Goal: Task Accomplishment & Management: Complete application form

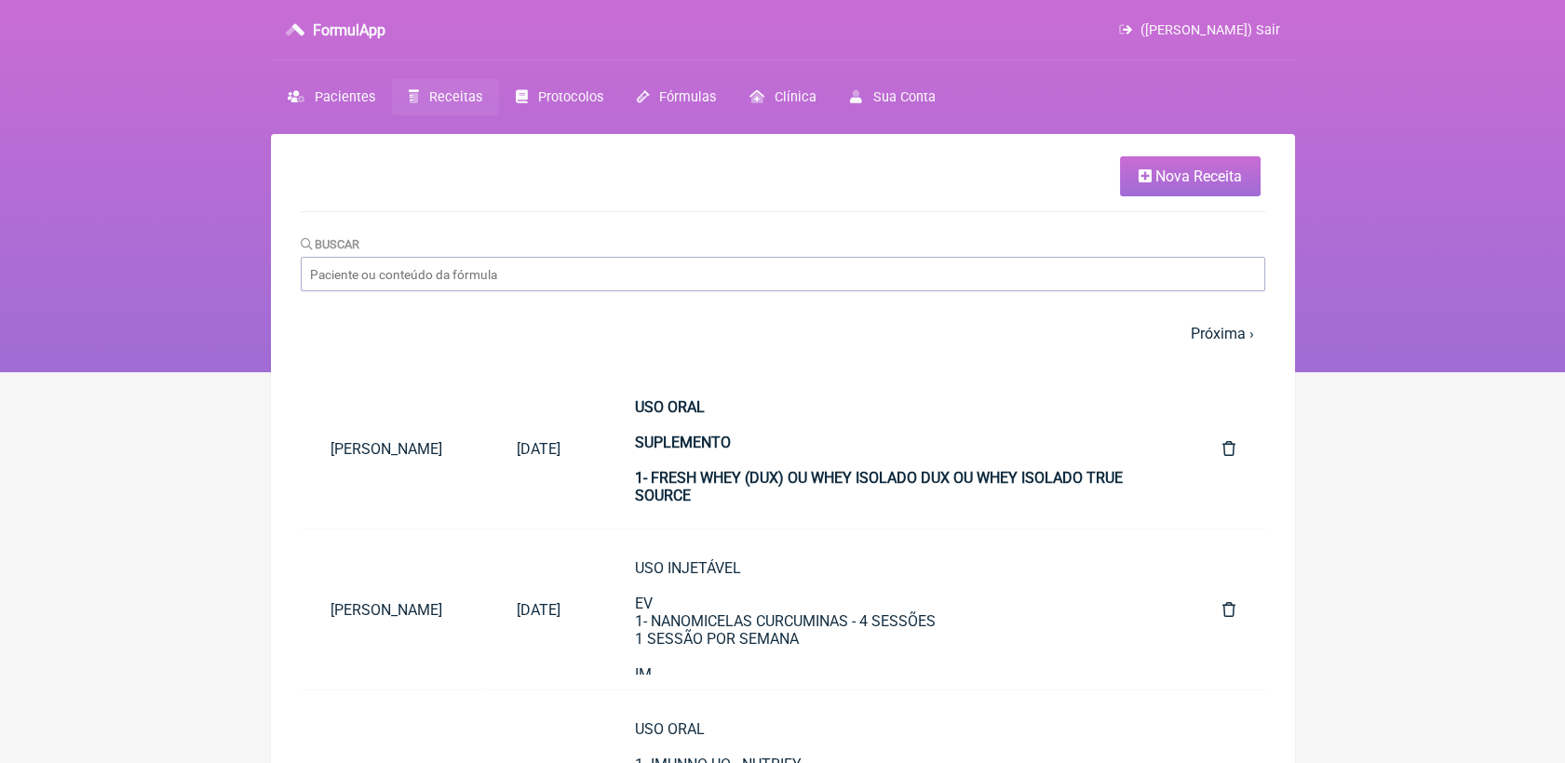
click at [453, 103] on span "Receitas" at bounding box center [455, 97] width 53 height 16
click at [1235, 178] on span "Nova Receita" at bounding box center [1198, 177] width 87 height 18
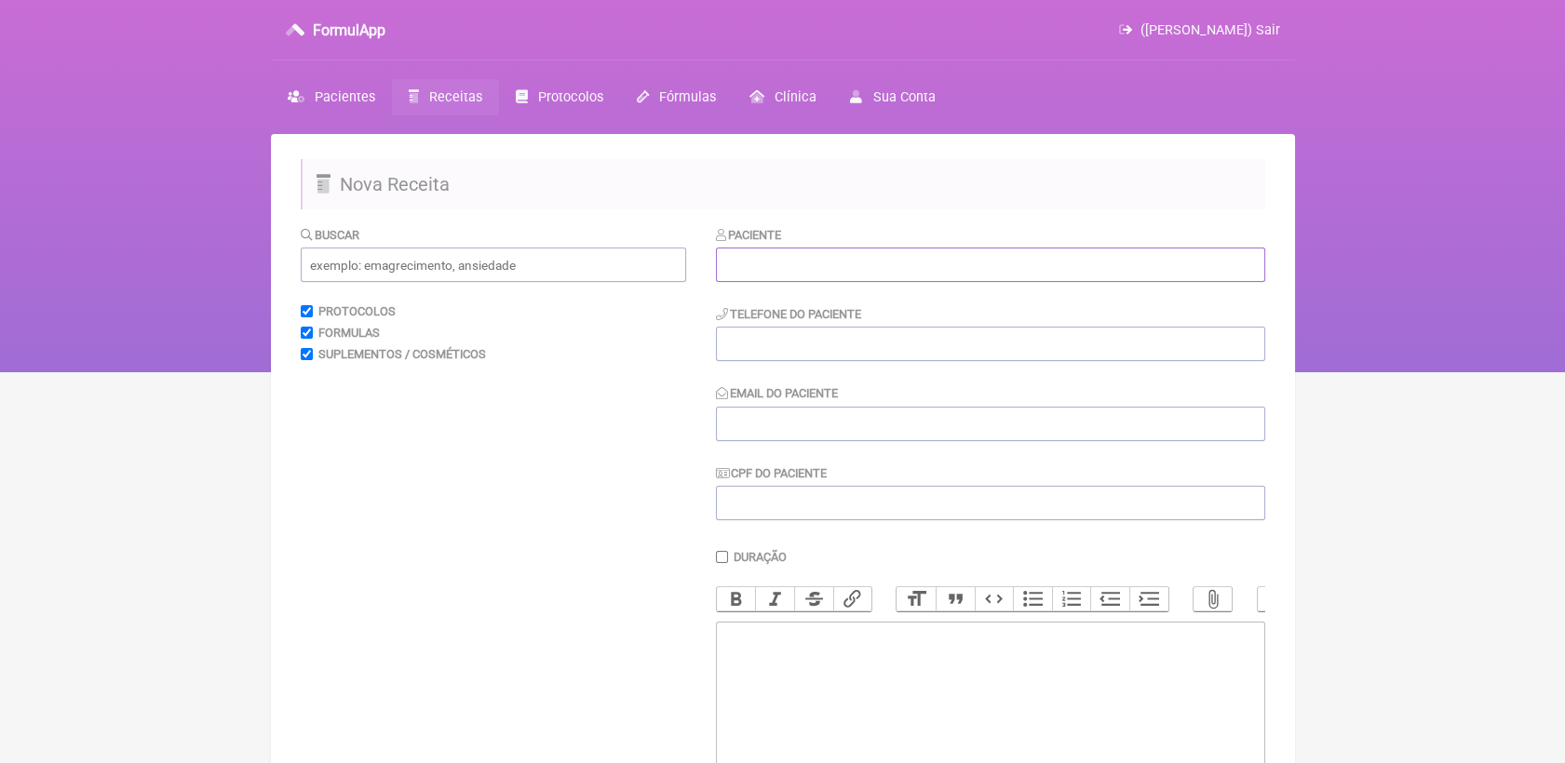
click at [793, 261] on input "text" at bounding box center [990, 265] width 549 height 34
paste input "REJANE FERREIRA MOÇO"
type input "REJANE FERREIRA MOÇO"
click at [789, 357] on input "tel" at bounding box center [990, 344] width 549 height 34
click at [801, 345] on input "tel" at bounding box center [990, 344] width 549 height 34
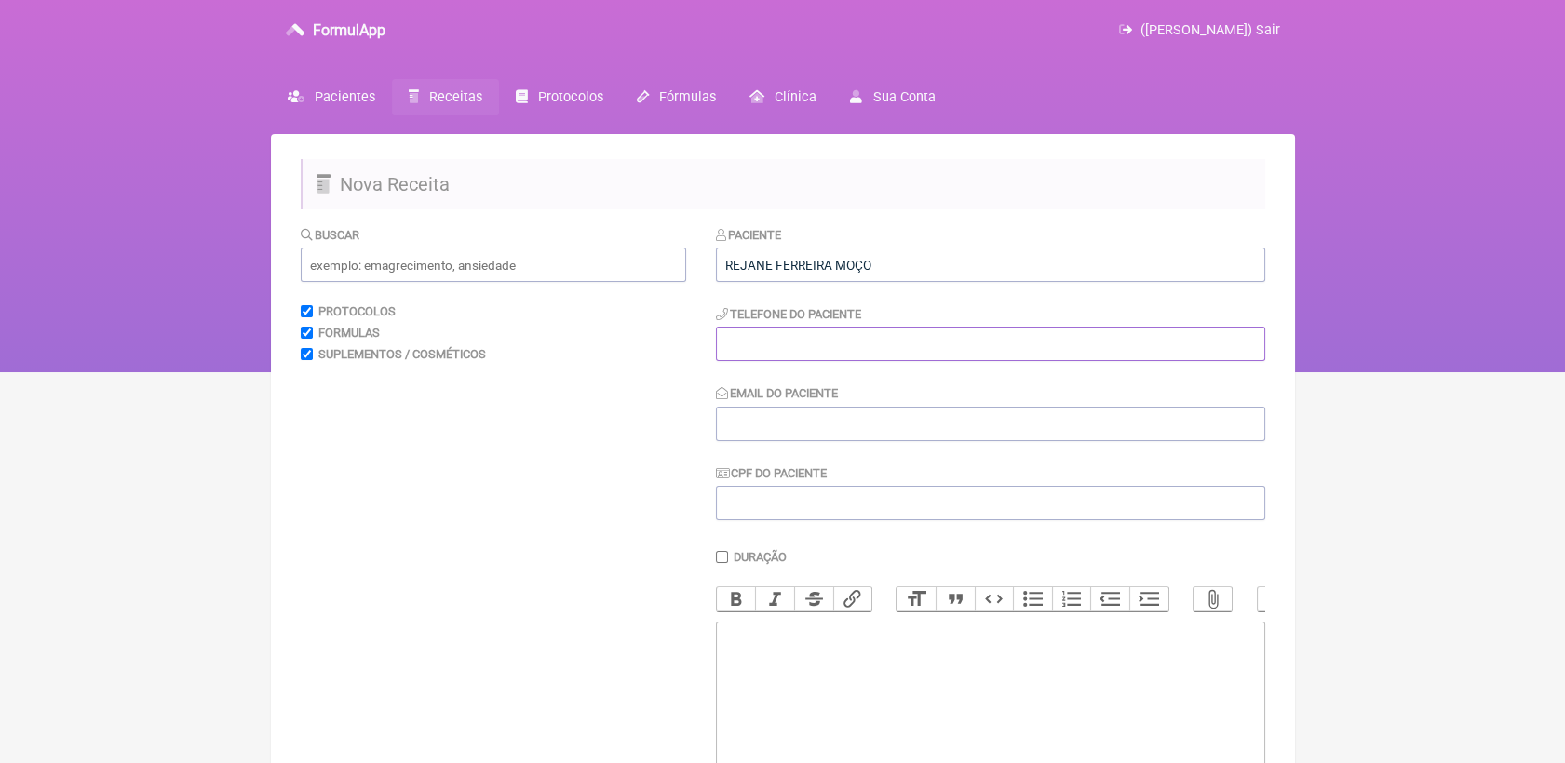
paste input "21964184938"
type input "21964184938"
click at [816, 425] on input "Email do Paciente" at bounding box center [990, 424] width 549 height 34
paste input "[EMAIL_ADDRESS][DOMAIN_NAME]"
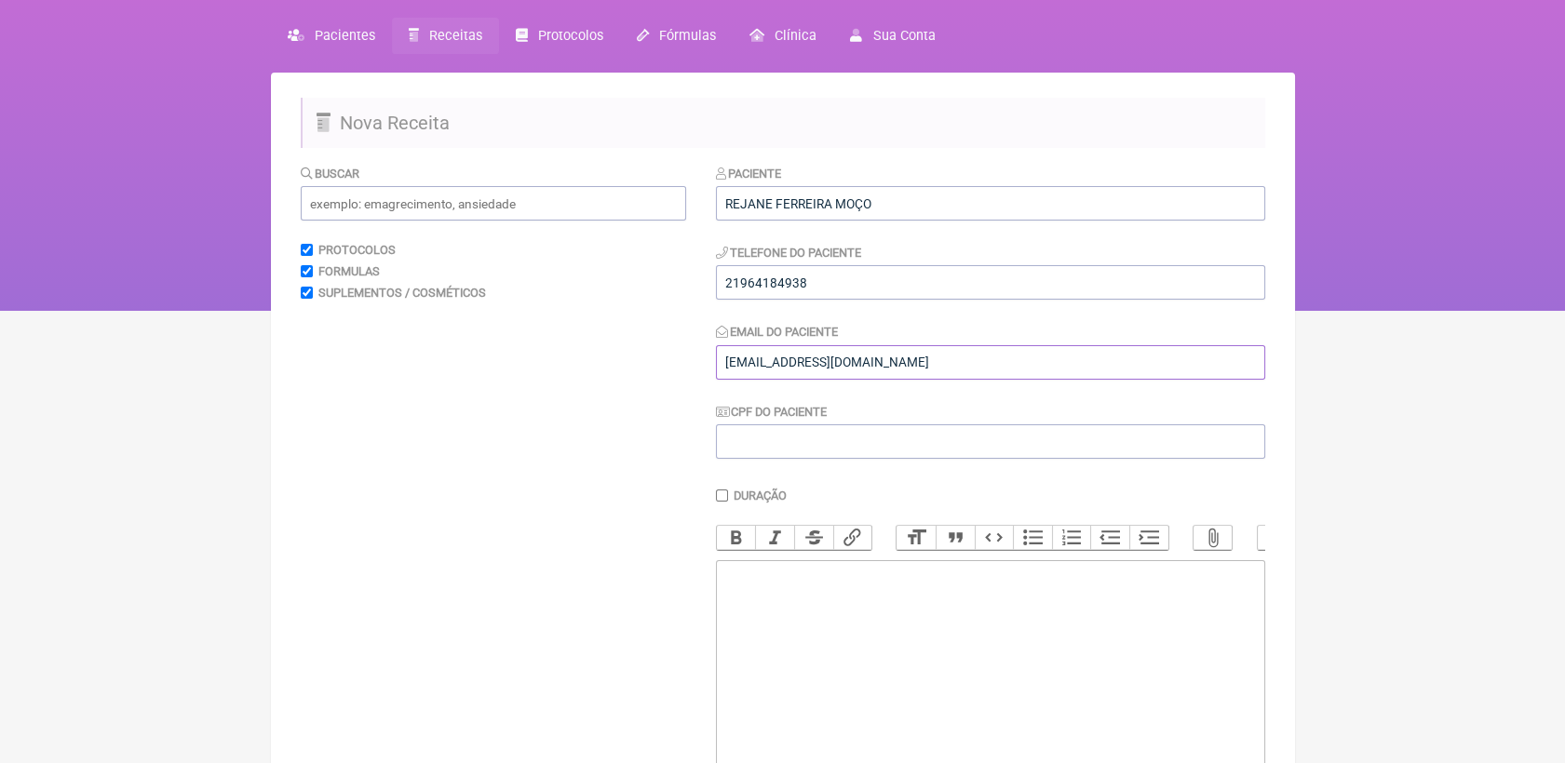
scroll to position [234, 0]
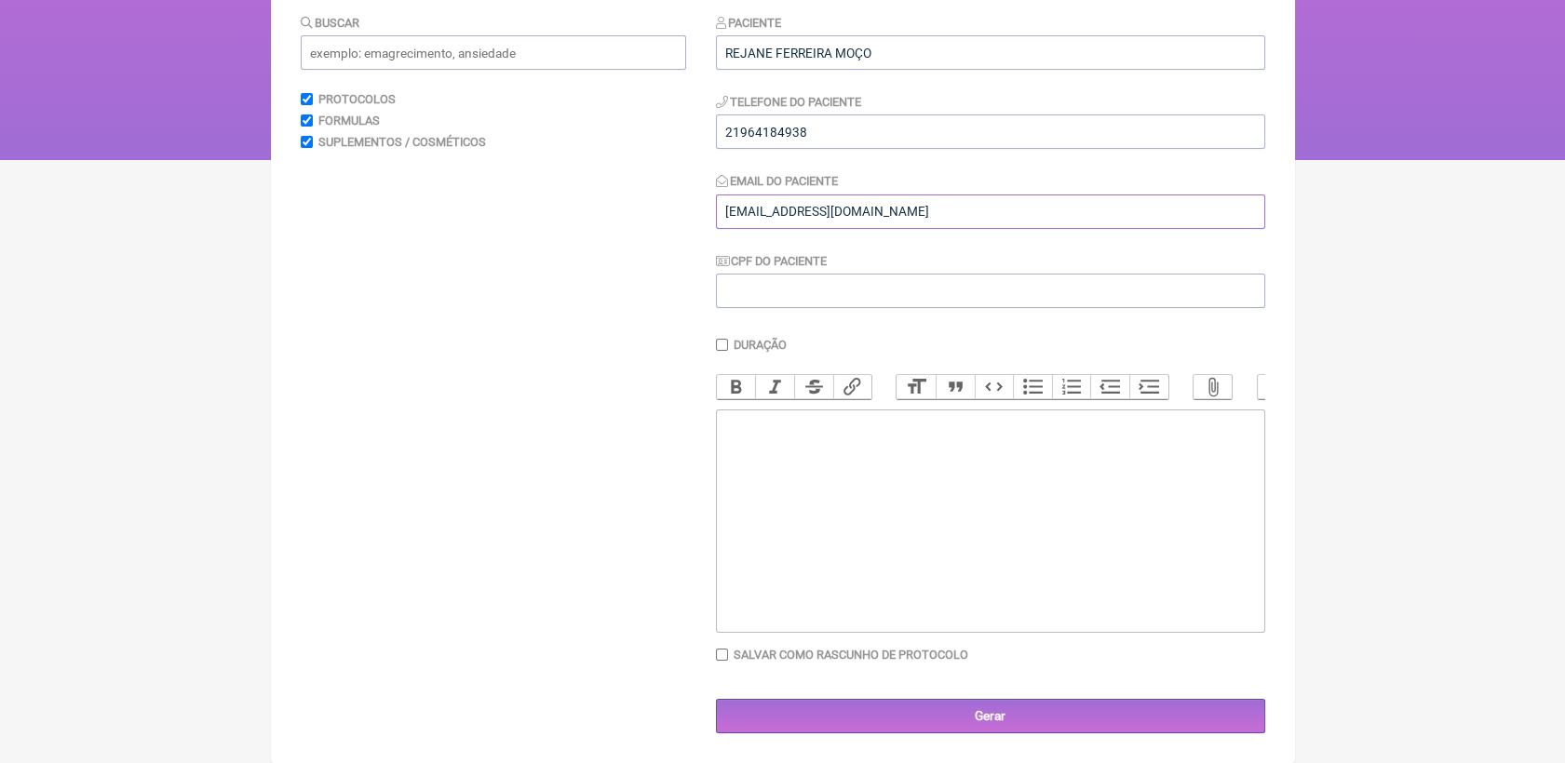
type input "[EMAIL_ADDRESS][DOMAIN_NAME]"
click at [782, 471] on trix-editor at bounding box center [990, 521] width 549 height 223
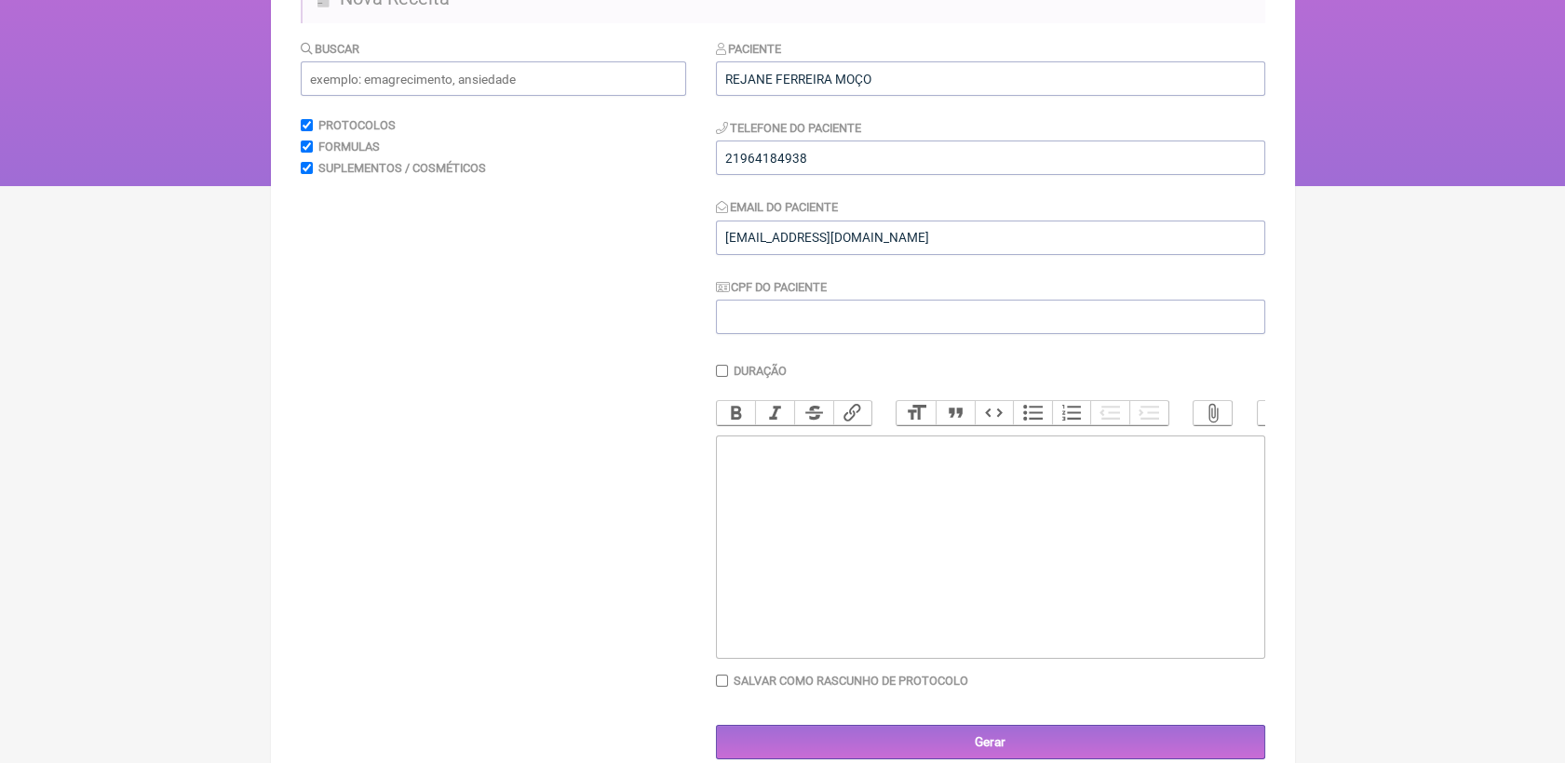
scroll to position [207, 0]
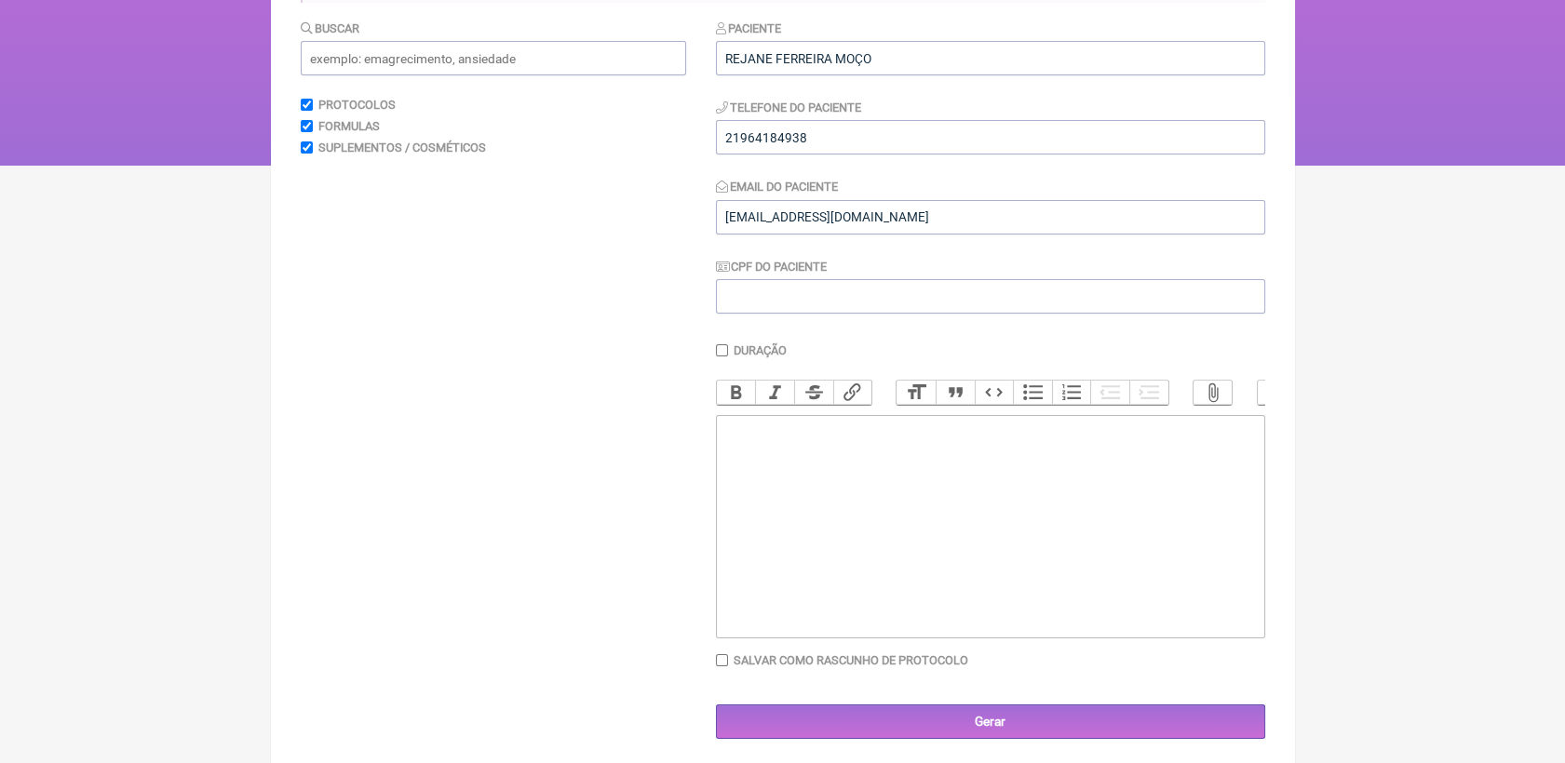
type trix-editor "<div>u</div>"
type trix-editor "<div>USO INJETÁVEL&nbsp;<br><br>1- NADH - SC<br>APLICAR 1X A CADA 15 DIAS<br><b…"
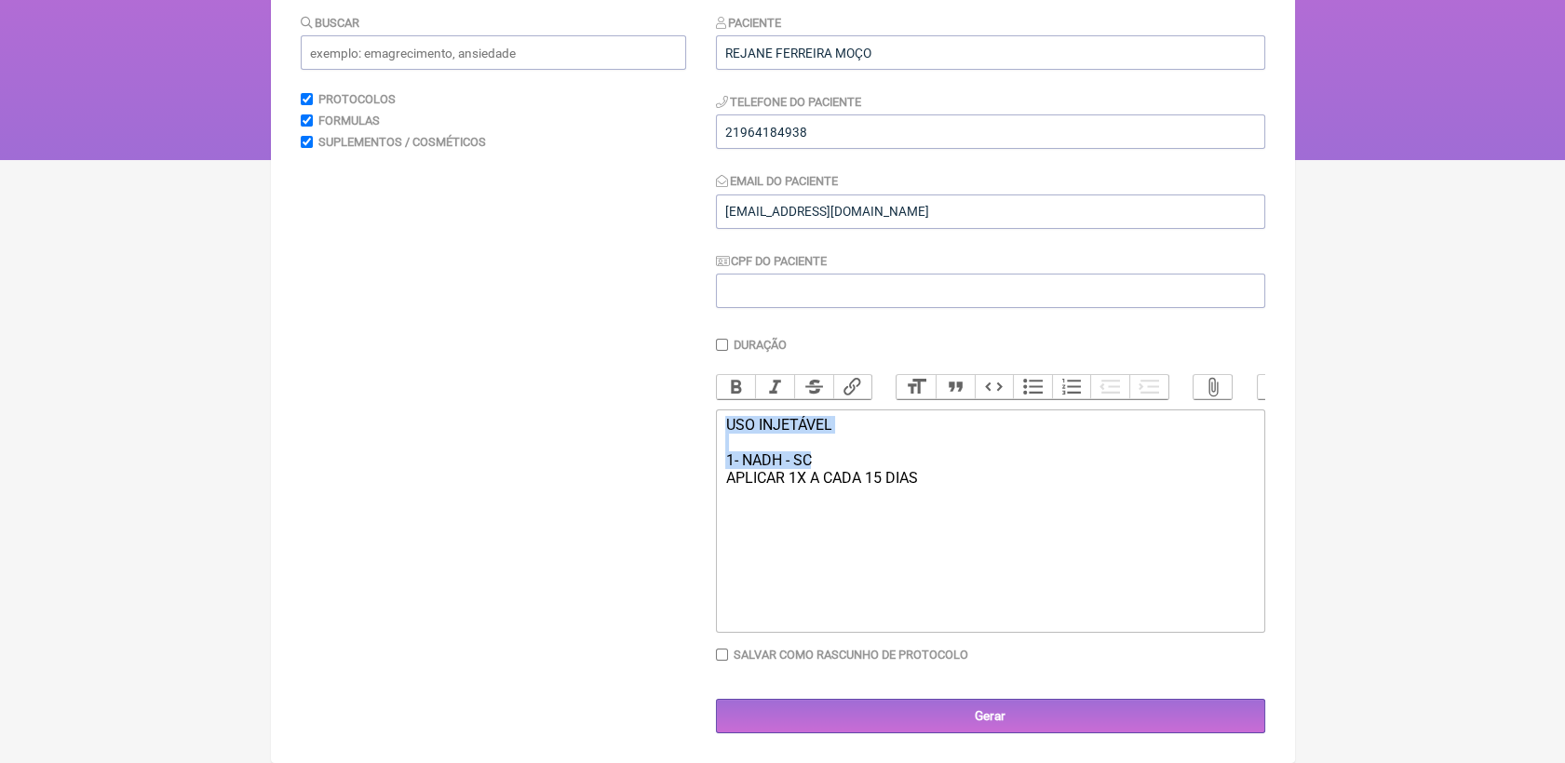
drag, startPoint x: 724, startPoint y: 428, endPoint x: 857, endPoint y: 465, distance: 137.3
click at [857, 465] on div "USO INJETÁVEL 1- NADH - SC APLICAR 1X A CADA 15 DIAS" at bounding box center [989, 460] width 529 height 88
click at [731, 375] on button "Bold" at bounding box center [736, 387] width 39 height 24
click at [956, 473] on div "USO INJETÁVEL 1- NADH - SC APLICAR 1X A CADA 15 DIAS" at bounding box center [989, 460] width 529 height 88
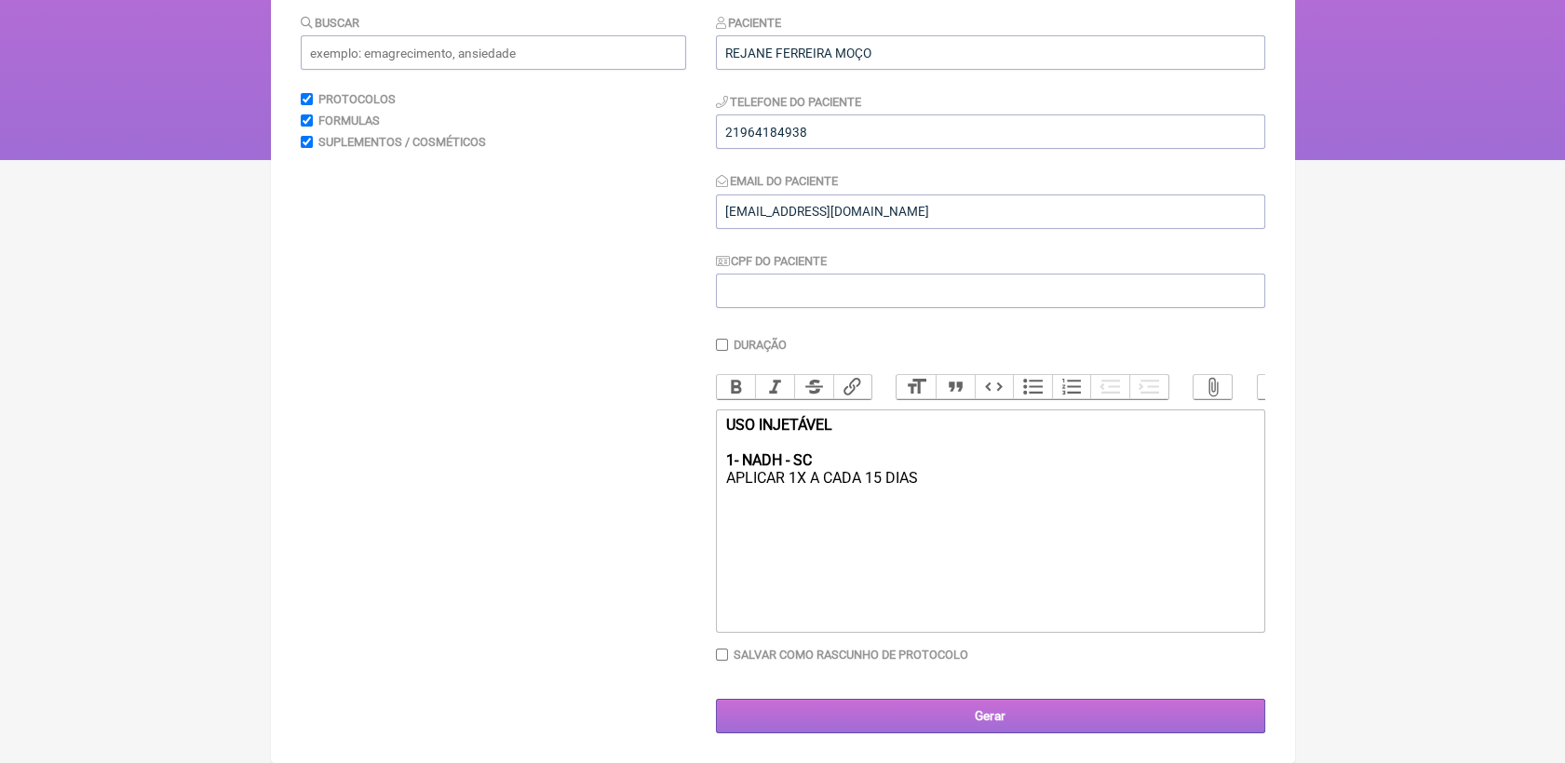
click at [1043, 719] on input "Gerar" at bounding box center [990, 716] width 549 height 34
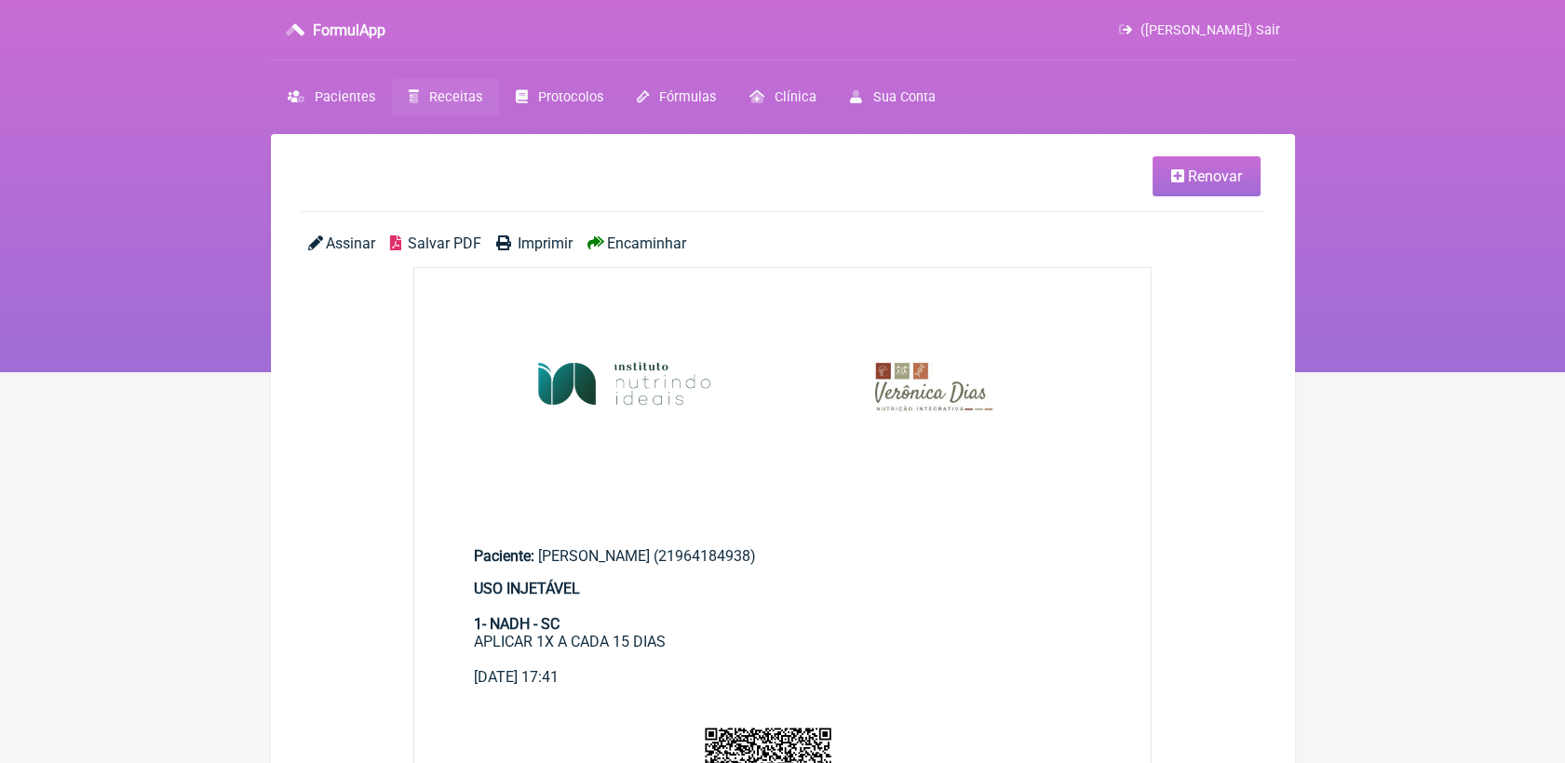
click at [456, 250] on span "Salvar PDF" at bounding box center [445, 244] width 74 height 18
click at [419, 237] on span "Salvar PDF" at bounding box center [445, 244] width 74 height 18
